Goal: Task Accomplishment & Management: Complete application form

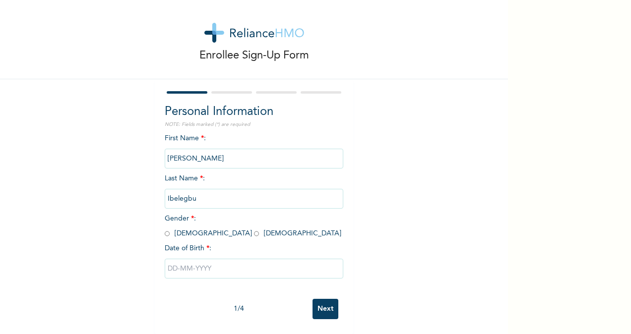
scroll to position [16, 0]
click at [165, 229] on input "radio" at bounding box center [167, 233] width 5 height 9
radio input "true"
click at [187, 263] on input "text" at bounding box center [254, 269] width 178 height 20
select select "8"
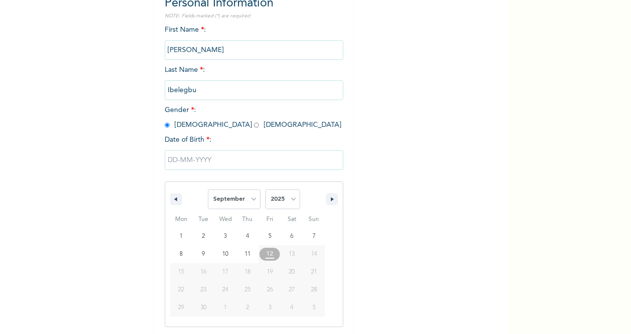
scroll to position [117, 0]
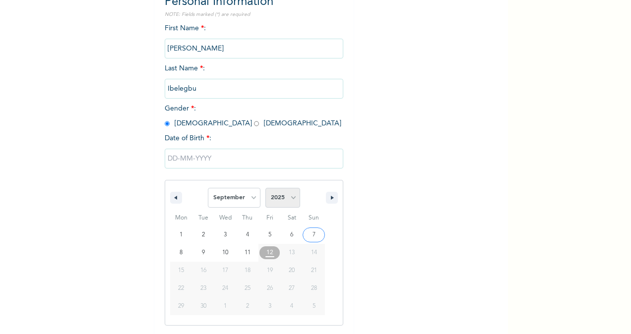
click at [291, 202] on select "2025 2024 2023 2022 2021 2020 2019 2018 2017 2016 2015 2014 2013 2012 2011 2010…" at bounding box center [282, 198] width 35 height 20
select select "1992"
click at [265, 189] on select "2025 2024 2023 2022 2021 2020 2019 2018 2017 2016 2015 2014 2013 2012 2011 2010…" at bounding box center [282, 198] width 35 height 20
click at [238, 199] on select "January February March April May June July August September October November De…" at bounding box center [234, 198] width 53 height 20
select select "3"
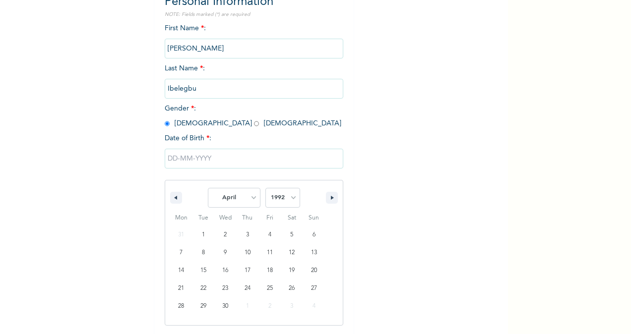
click at [208, 189] on select "January February March April May June July August September October November De…" at bounding box center [234, 198] width 53 height 20
type input "[DATE]"
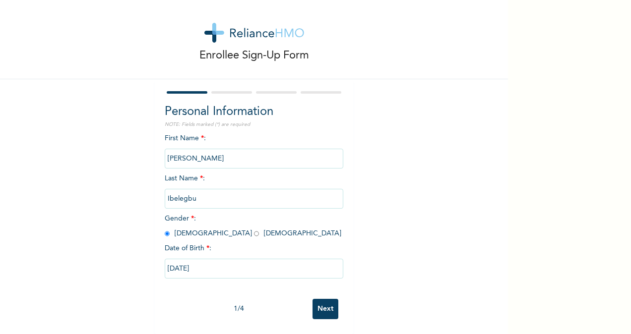
click at [230, 263] on input "[DATE]" at bounding box center [254, 269] width 178 height 20
select select "3"
select select "1992"
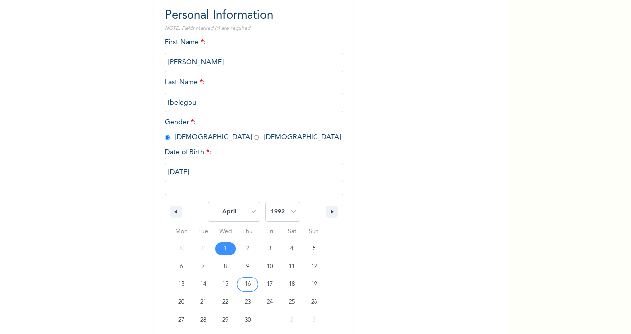
scroll to position [117, 0]
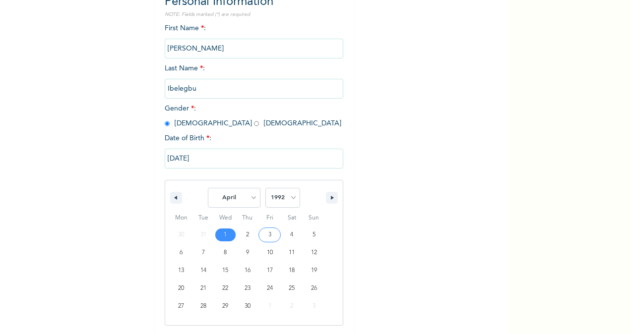
click at [229, 162] on input "[DATE]" at bounding box center [254, 159] width 178 height 20
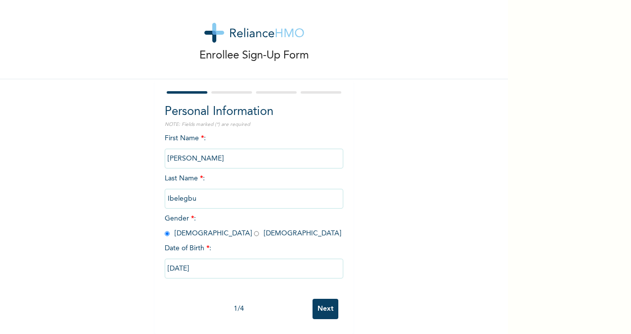
click at [217, 259] on input "[DATE]" at bounding box center [254, 269] width 178 height 20
select select "3"
select select "1992"
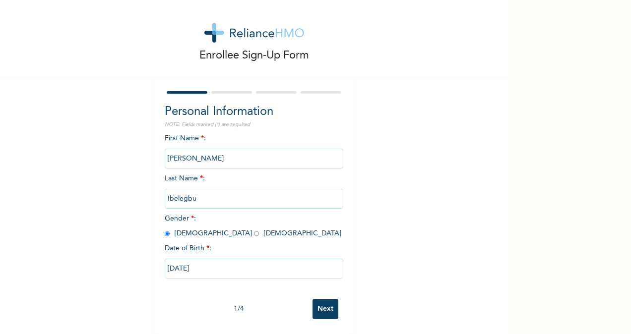
click at [326, 300] on input "Next" at bounding box center [325, 309] width 26 height 20
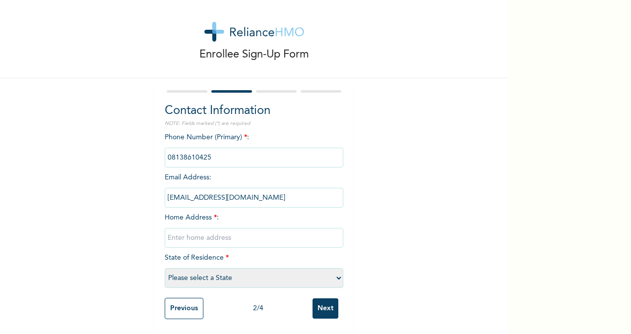
click at [227, 228] on input "text" at bounding box center [254, 238] width 178 height 20
type input "Flat 1, HOUSE 8, [PERSON_NAME] STOP, [GEOGRAPHIC_DATA]-AJEGUNLE AXIS, [GEOGRAPH…"
click at [223, 268] on select "Please select a State [PERSON_NAME] (FCT) [PERSON_NAME] Ibom [GEOGRAPHIC_DATA] …" at bounding box center [254, 278] width 178 height 20
click at [165, 268] on select "Please select a State [PERSON_NAME] (FCT) [PERSON_NAME] Ibom [GEOGRAPHIC_DATA] …" at bounding box center [254, 278] width 178 height 20
click at [307, 271] on select "Please select a State [PERSON_NAME] (FCT) [PERSON_NAME] Ibom [GEOGRAPHIC_DATA] …" at bounding box center [254, 278] width 178 height 20
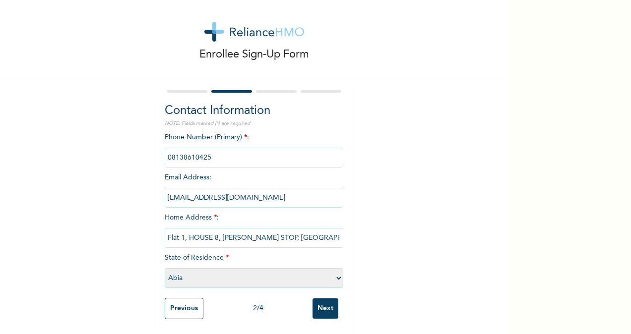
select select "25"
click at [165, 268] on select "Please select a State [PERSON_NAME] (FCT) [PERSON_NAME] Ibom [GEOGRAPHIC_DATA] …" at bounding box center [254, 278] width 178 height 20
click at [295, 193] on input "[EMAIL_ADDRESS][DOMAIN_NAME]" at bounding box center [254, 198] width 178 height 20
click at [295, 191] on input "[EMAIL_ADDRESS][DOMAIN_NAME]" at bounding box center [254, 198] width 178 height 20
click at [279, 189] on input "[EMAIL_ADDRESS][DOMAIN_NAME]" at bounding box center [254, 198] width 178 height 20
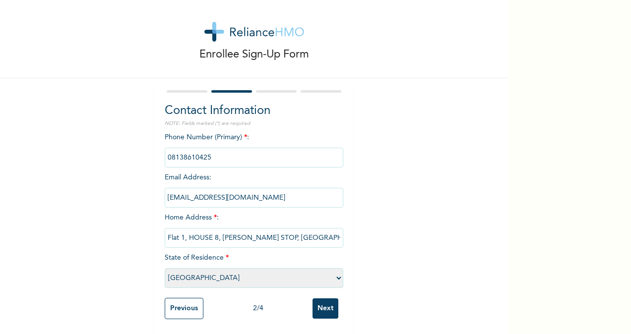
click at [265, 190] on input "[EMAIL_ADDRESS][DOMAIN_NAME]" at bounding box center [254, 198] width 178 height 20
click at [253, 189] on input "[EMAIL_ADDRESS][DOMAIN_NAME]" at bounding box center [254, 198] width 178 height 20
click at [252, 189] on input "[EMAIL_ADDRESS][DOMAIN_NAME]" at bounding box center [254, 198] width 178 height 20
click at [265, 190] on input "[EMAIL_ADDRESS][DOMAIN_NAME]" at bounding box center [254, 198] width 178 height 20
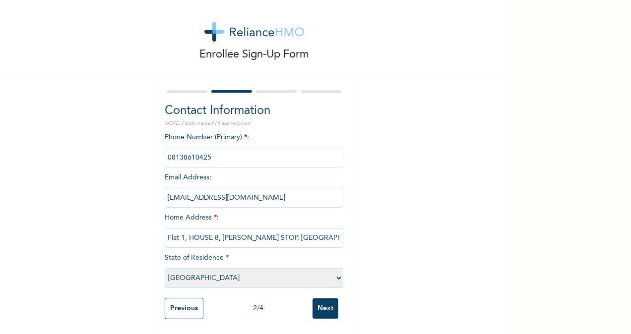
click at [367, 192] on div "Enrollee Sign-Up Form Contact Information NOTE: Fields marked (*) are required …" at bounding box center [254, 163] width 508 height 342
click at [202, 194] on input "[EMAIL_ADDRESS][DOMAIN_NAME]" at bounding box center [254, 198] width 178 height 20
click at [414, 186] on div "Enrollee Sign-Up Form Contact Information NOTE: Fields marked (*) are required …" at bounding box center [254, 163] width 508 height 342
click at [324, 299] on input "Next" at bounding box center [325, 308] width 26 height 20
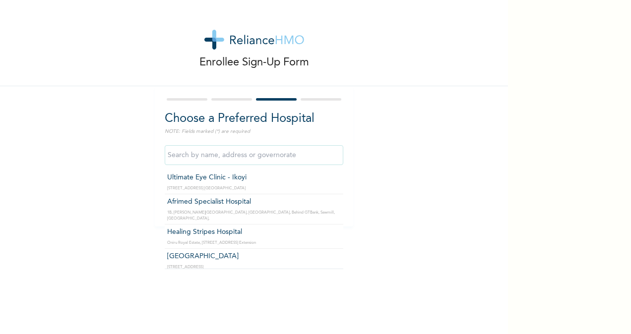
click at [235, 155] on input "text" at bounding box center [254, 155] width 178 height 20
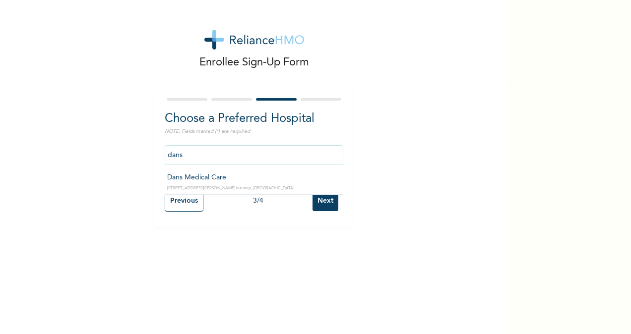
type input "Dans Medical Care"
click at [323, 199] on input "Next" at bounding box center [325, 201] width 26 height 20
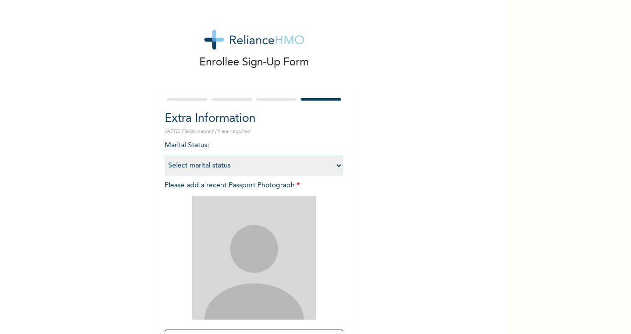
click at [333, 162] on select "Select marital status [DEMOGRAPHIC_DATA] Married [DEMOGRAPHIC_DATA] Widow/[DEMO…" at bounding box center [254, 166] width 178 height 20
select select "2"
click at [165, 156] on select "Select marital status [DEMOGRAPHIC_DATA] Married [DEMOGRAPHIC_DATA] Widow/[DEMO…" at bounding box center [254, 166] width 178 height 20
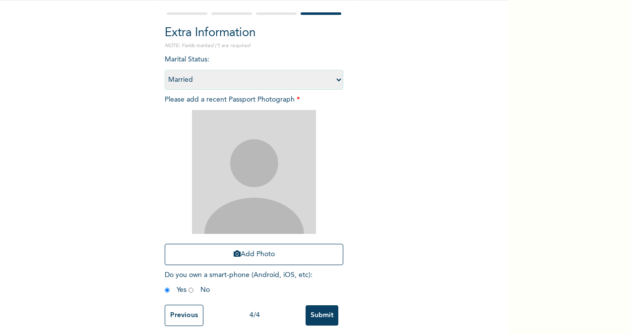
scroll to position [99, 0]
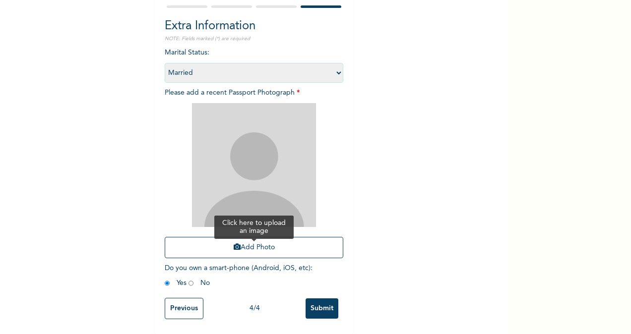
click at [246, 246] on button "Add Photo" at bounding box center [254, 247] width 178 height 21
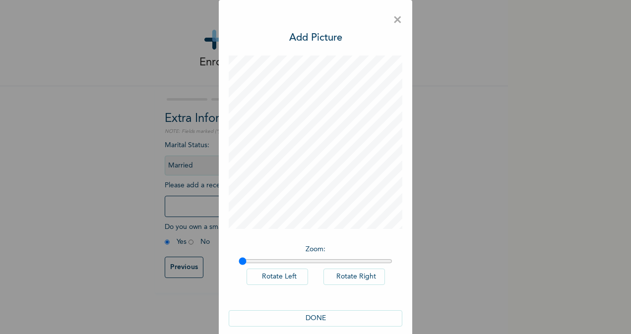
scroll to position [11, 0]
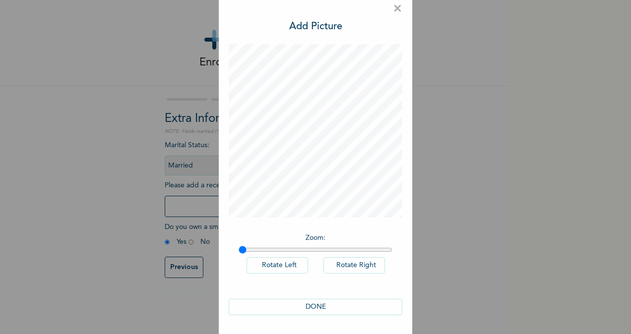
click at [319, 304] on button "DONE" at bounding box center [316, 307] width 174 height 16
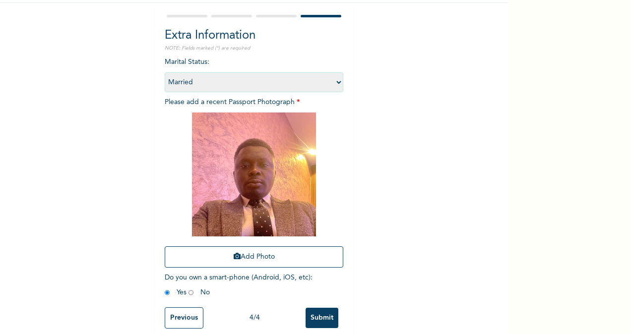
scroll to position [101, 0]
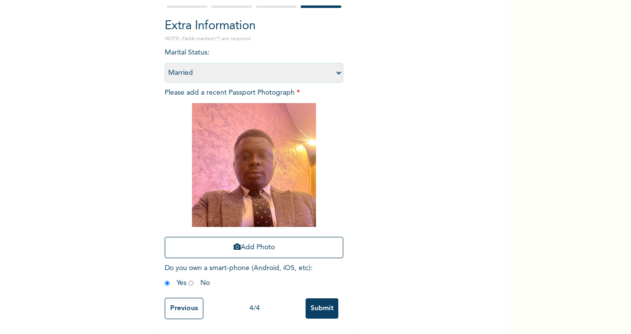
click at [320, 301] on input "Submit" at bounding box center [321, 308] width 33 height 20
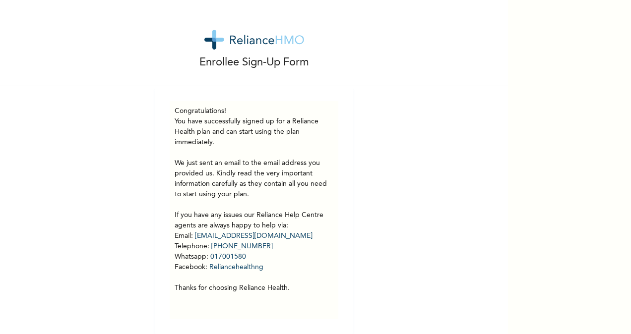
scroll to position [7, 0]
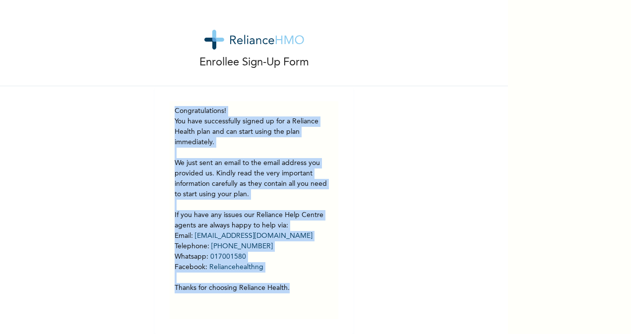
drag, startPoint x: 306, startPoint y: 282, endPoint x: 158, endPoint y: 100, distance: 234.0
click at [158, 100] on div "Congratulations! You have successfully signed up for a Reliance Health plan and…" at bounding box center [254, 210] width 198 height 248
copy div "Congratulations! You have successfully signed up for a Reliance Health plan and…"
